Goal: Task Accomplishment & Management: Manage account settings

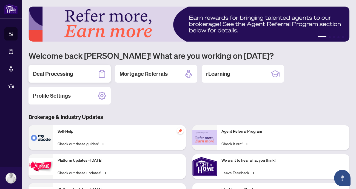
click at [89, 75] on div "Deal Processing" at bounding box center [69, 74] width 82 height 18
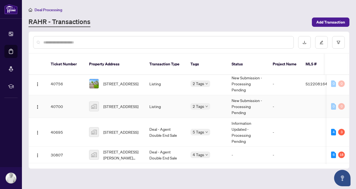
scroll to position [174, 0]
click at [115, 130] on span "[STREET_ADDRESS]" at bounding box center [120, 132] width 35 height 6
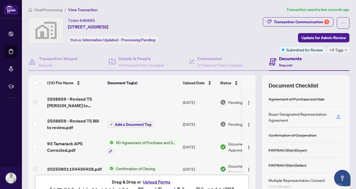
scroll to position [45, 0]
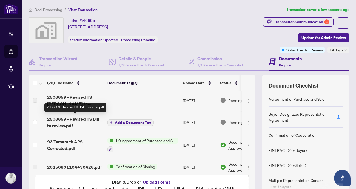
click at [64, 119] on span "2508859 - Revised TS Bill to review.pdf" at bounding box center [75, 122] width 56 height 13
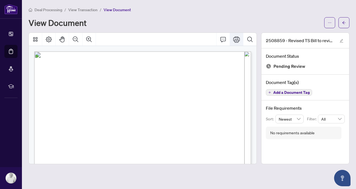
click at [234, 40] on icon "Print" at bounding box center [236, 39] width 7 height 7
click at [237, 40] on icon "Print" at bounding box center [236, 39] width 7 height 7
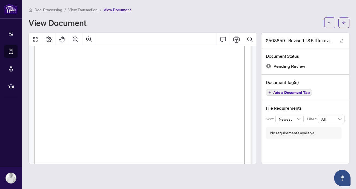
scroll to position [87, 0]
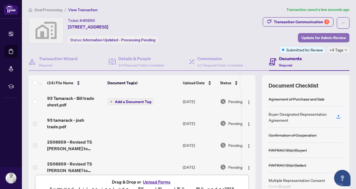
click at [323, 36] on span "Update for Admin Review" at bounding box center [323, 37] width 44 height 9
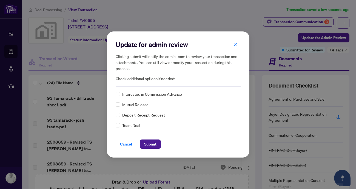
click at [121, 125] on div "Team Deal" at bounding box center [178, 125] width 125 height 6
click at [114, 125] on div "Update for admin review Clicking submit will notify the admin team to review yo…" at bounding box center [178, 95] width 142 height 126
click at [149, 145] on span "Submit" at bounding box center [150, 144] width 12 height 9
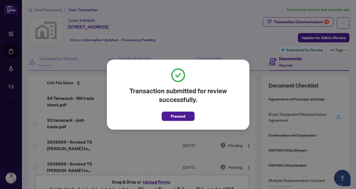
click at [168, 115] on button "Proceed" at bounding box center [178, 116] width 33 height 9
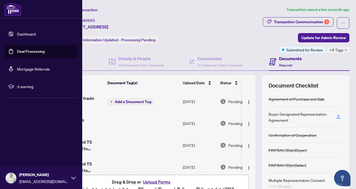
click at [15, 9] on img at bounding box center [12, 9] width 17 height 13
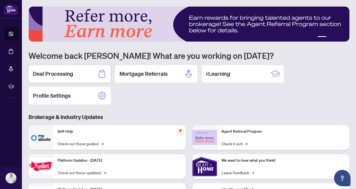
click at [73, 73] on div "Deal Processing" at bounding box center [69, 74] width 82 height 18
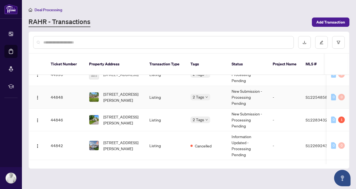
scroll to position [89, 0]
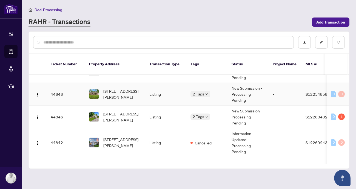
click at [111, 99] on td "[STREET_ADDRESS][PERSON_NAME]" at bounding box center [115, 94] width 60 height 23
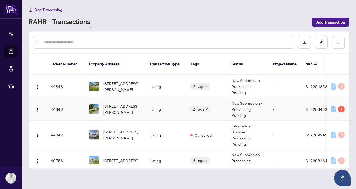
scroll to position [97, 0]
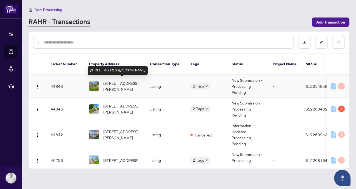
click at [111, 84] on span "[STREET_ADDRESS][PERSON_NAME]" at bounding box center [121, 86] width 37 height 12
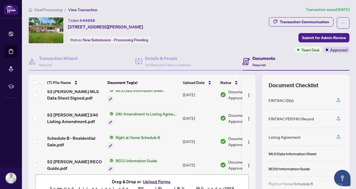
scroll to position [83, 0]
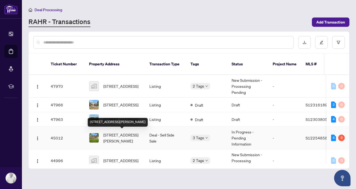
click at [123, 133] on span "[STREET_ADDRESS][PERSON_NAME]" at bounding box center [121, 138] width 37 height 12
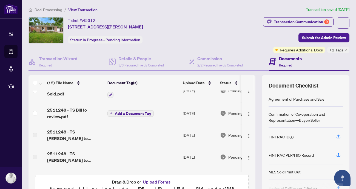
scroll to position [11, 0]
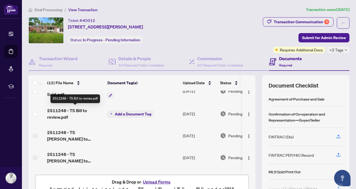
click at [71, 112] on span "2511248 - TS Bill to review.pdf" at bounding box center [75, 113] width 56 height 13
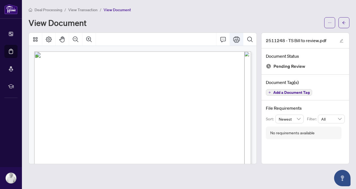
click at [238, 40] on icon "Print" at bounding box center [236, 39] width 7 height 7
click at [235, 36] on icon "Print" at bounding box center [236, 39] width 7 height 6
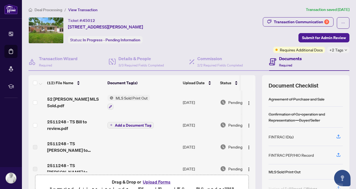
click at [153, 181] on button "Upload Forms" at bounding box center [156, 182] width 31 height 7
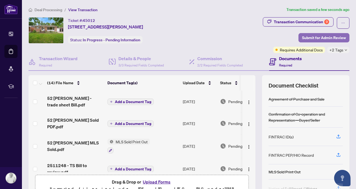
click at [318, 38] on span "Submit for Admin Review" at bounding box center [324, 37] width 44 height 9
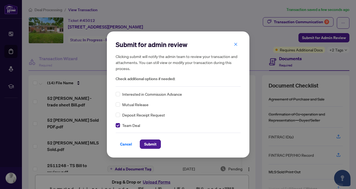
click at [156, 149] on div "Submit for admin review Clicking submit will notify the admin team to review yo…" at bounding box center [178, 95] width 142 height 126
click at [155, 144] on span "Submit" at bounding box center [150, 144] width 12 height 9
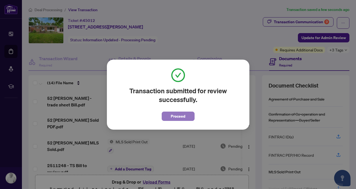
click at [170, 116] on button "Proceed" at bounding box center [178, 116] width 33 height 9
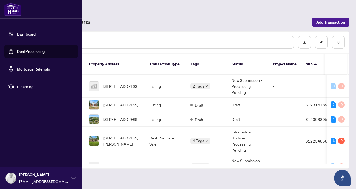
click at [73, 178] on icon at bounding box center [73, 178] width 4 height 4
click at [27, 147] on span "Logout" at bounding box center [22, 145] width 12 height 9
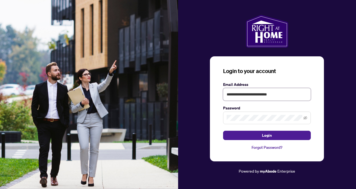
click at [276, 95] on input "**********" at bounding box center [267, 94] width 88 height 13
type input "**********"
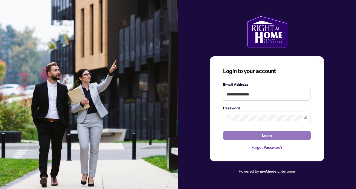
click at [265, 136] on span "Login" at bounding box center [267, 135] width 10 height 9
